Goal: Find specific page/section: Find specific page/section

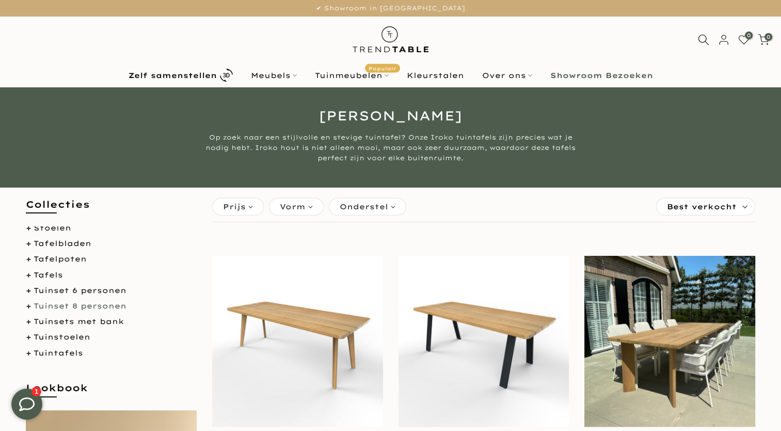
scroll to position [518, 0]
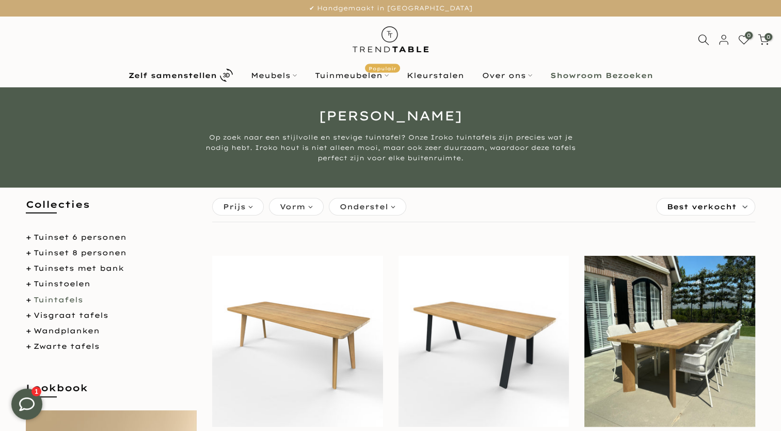
click at [66, 299] on link "Tuintafels" at bounding box center [59, 299] width 50 height 9
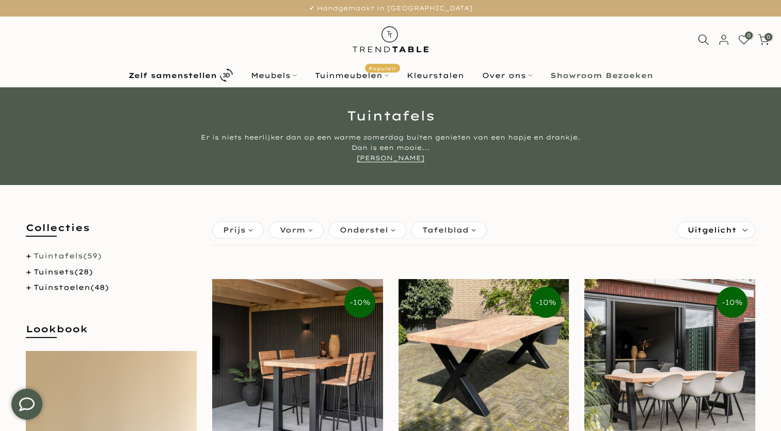
click at [61, 257] on link "Tuintafels (59)" at bounding box center [68, 255] width 68 height 9
click at [459, 228] on span "Tafelblad" at bounding box center [445, 229] width 46 height 11
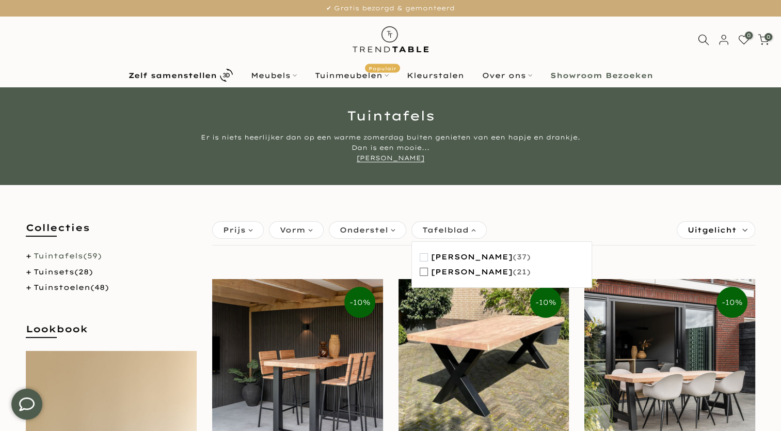
click at [427, 272] on span "button" at bounding box center [424, 272] width 8 height 8
